Goal: Entertainment & Leisure: Consume media (video, audio)

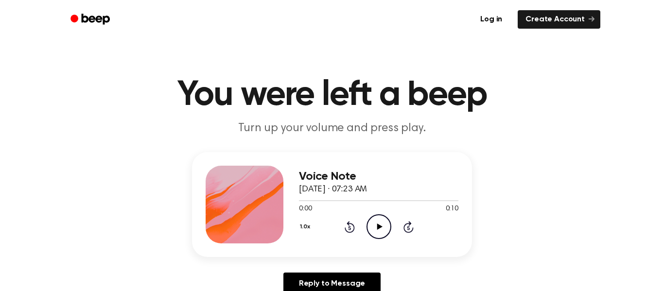
click at [371, 220] on icon "Play Audio" at bounding box center [378, 226] width 25 height 25
click at [364, 226] on div "1.0x Rewind 5 seconds Play Audio Skip 5 seconds" at bounding box center [378, 226] width 159 height 25
click at [381, 220] on icon "Play Audio" at bounding box center [378, 226] width 25 height 25
click at [383, 219] on icon "Play Audio" at bounding box center [378, 226] width 25 height 25
click at [372, 229] on icon "Play Audio" at bounding box center [378, 226] width 25 height 25
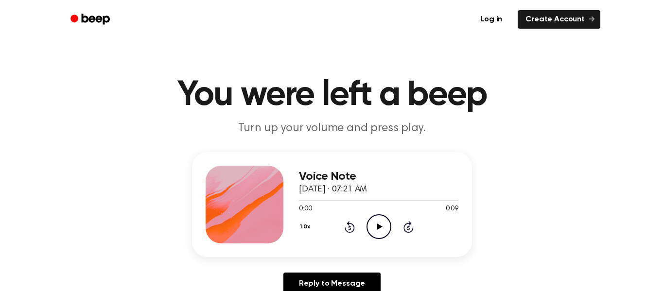
scroll to position [12, 0]
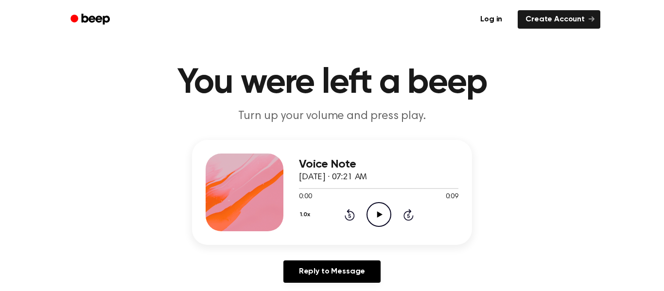
click at [381, 216] on icon "Play Audio" at bounding box center [378, 214] width 25 height 25
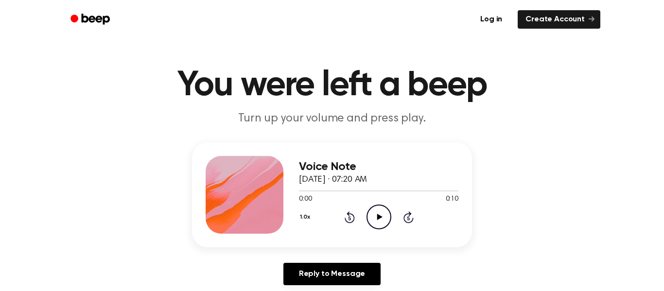
scroll to position [10, 0]
click at [381, 213] on icon "Play Audio" at bounding box center [378, 216] width 25 height 25
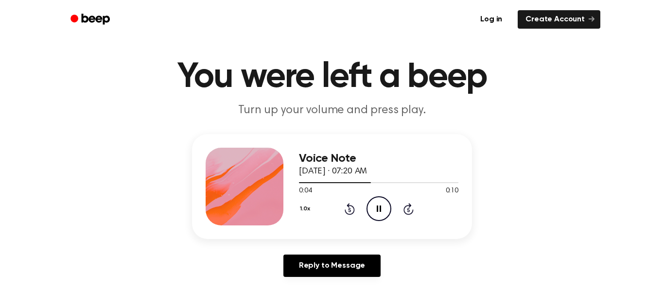
scroll to position [0, 0]
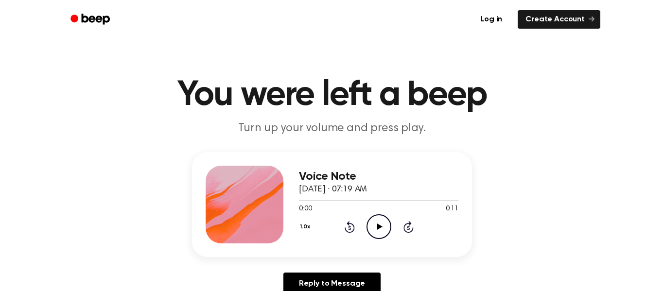
click at [376, 221] on icon "Play Audio" at bounding box center [378, 226] width 25 height 25
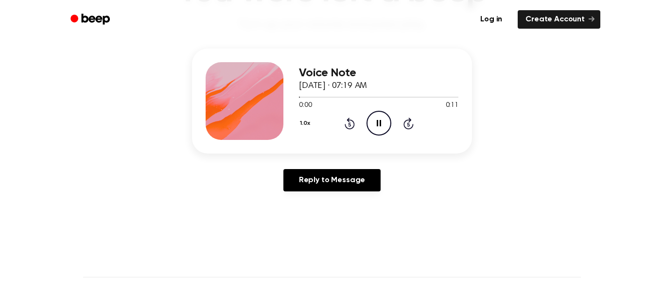
scroll to position [107, 0]
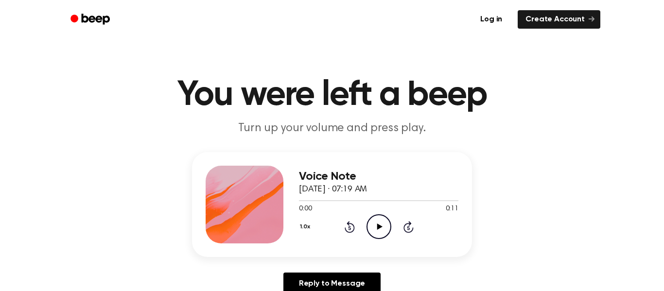
click at [374, 226] on icon "Play Audio" at bounding box center [378, 226] width 25 height 25
click at [379, 236] on icon "Play Audio" at bounding box center [378, 226] width 25 height 25
click at [375, 233] on icon "Play Audio" at bounding box center [378, 226] width 25 height 25
click at [372, 224] on icon "Play Audio" at bounding box center [378, 226] width 25 height 25
click at [353, 229] on icon at bounding box center [349, 227] width 10 height 12
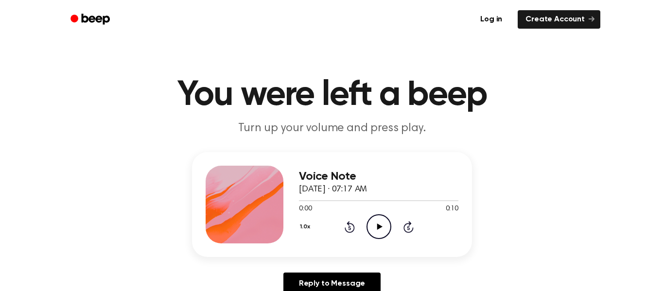
click at [380, 229] on icon "Play Audio" at bounding box center [378, 226] width 25 height 25
click at [380, 242] on div "Voice Note [DATE] · 07:17 AM 0:00 0:11 Your browser does not support the [objec…" at bounding box center [378, 205] width 159 height 78
click at [372, 228] on icon "Play Audio" at bounding box center [378, 226] width 25 height 25
click at [384, 228] on icon "Play Audio" at bounding box center [378, 226] width 25 height 25
click at [368, 225] on icon "Play Audio" at bounding box center [378, 226] width 25 height 25
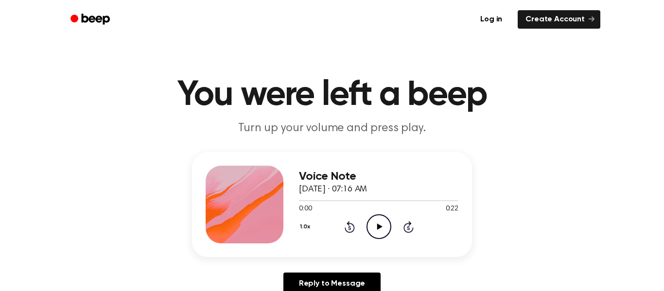
click at [382, 226] on icon "Play Audio" at bounding box center [378, 226] width 25 height 25
click at [385, 223] on icon "Play Audio" at bounding box center [378, 226] width 25 height 25
click at [367, 226] on circle at bounding box center [379, 227] width 24 height 24
click at [379, 227] on icon at bounding box center [379, 226] width 5 height 6
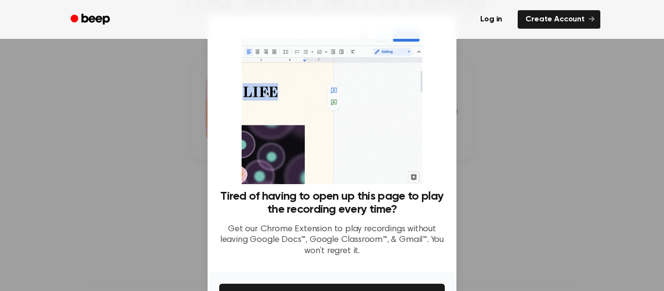
scroll to position [63, 0]
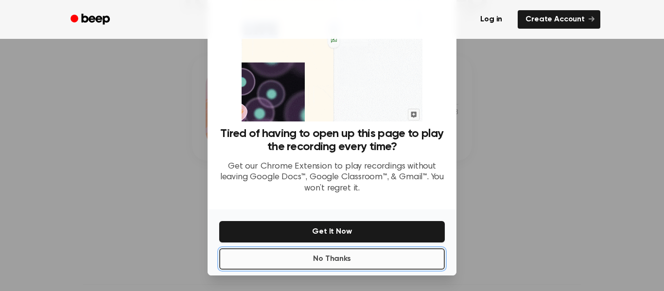
click at [374, 256] on button "No Thanks" at bounding box center [331, 258] width 225 height 21
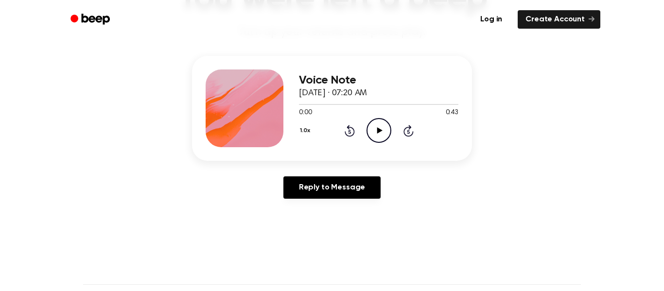
click at [379, 125] on icon "Play Audio" at bounding box center [378, 130] width 25 height 25
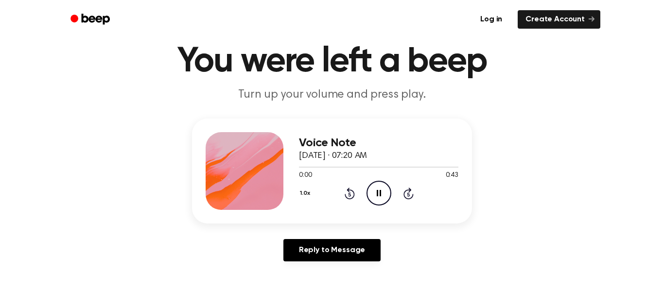
scroll to position [28, 0]
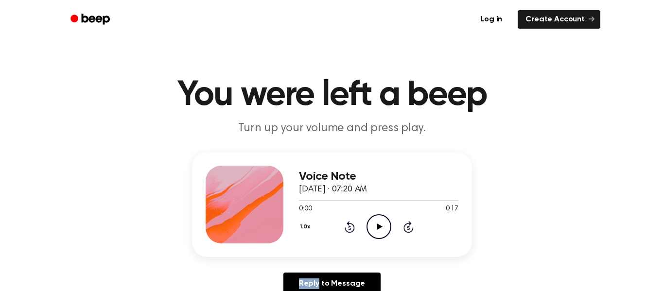
click at [380, 228] on icon "Play Audio" at bounding box center [378, 226] width 25 height 25
click at [382, 234] on icon "Play Audio" at bounding box center [378, 226] width 25 height 25
click at [370, 220] on icon "Play Audio" at bounding box center [378, 226] width 25 height 25
click at [360, 206] on div "0:00 0:24" at bounding box center [378, 209] width 159 height 10
click at [355, 199] on div at bounding box center [378, 200] width 159 height 8
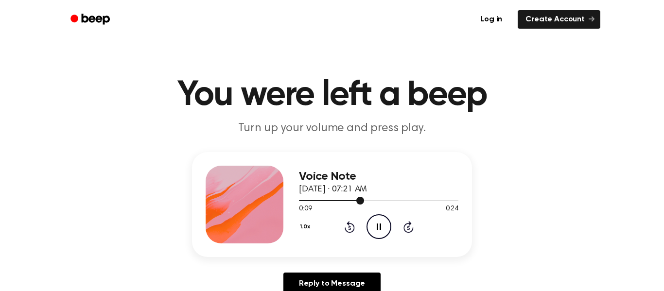
click at [346, 198] on div at bounding box center [378, 200] width 159 height 8
click at [326, 197] on div at bounding box center [378, 200] width 159 height 8
click at [369, 225] on icon "Play Audio" at bounding box center [378, 226] width 25 height 25
click at [297, 197] on div "Voice Note [DATE] · 07:22 AM 0:16 0:22 Your browser does not support the [objec…" at bounding box center [332, 204] width 280 height 105
click at [299, 199] on div at bounding box center [378, 200] width 159 height 8
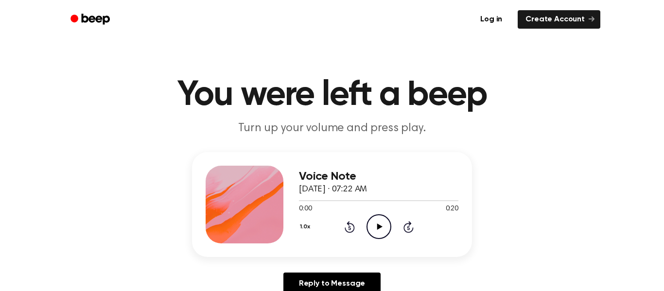
click at [375, 239] on icon "Play Audio" at bounding box center [378, 226] width 25 height 25
click at [391, 214] on div "0:00 0:22" at bounding box center [378, 209] width 159 height 10
click at [388, 229] on icon "Play Audio" at bounding box center [378, 226] width 25 height 25
